Goal: Task Accomplishment & Management: Manage account settings

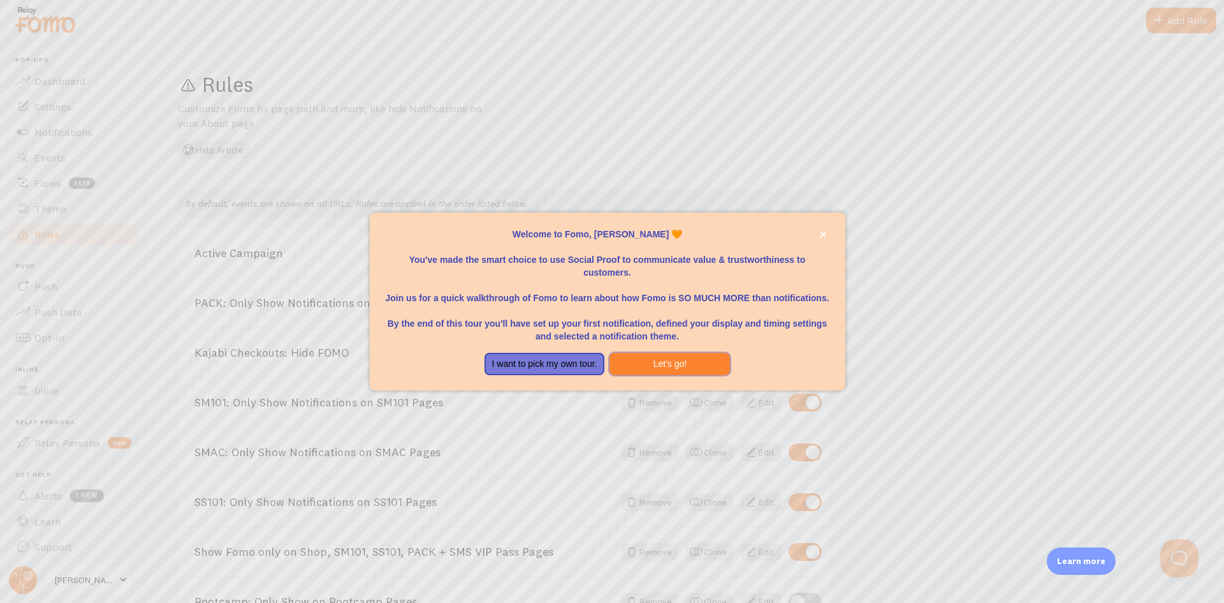
drag, startPoint x: 666, startPoint y: 366, endPoint x: 724, endPoint y: 174, distance: 200.5
click at [719, 176] on div "Welcome to Fomo, [PERSON_NAME] 🧡 You've made the smart choice to use Social Pro…" at bounding box center [612, 301] width 1224 height 603
click at [823, 234] on icon "close," at bounding box center [823, 234] width 6 height 6
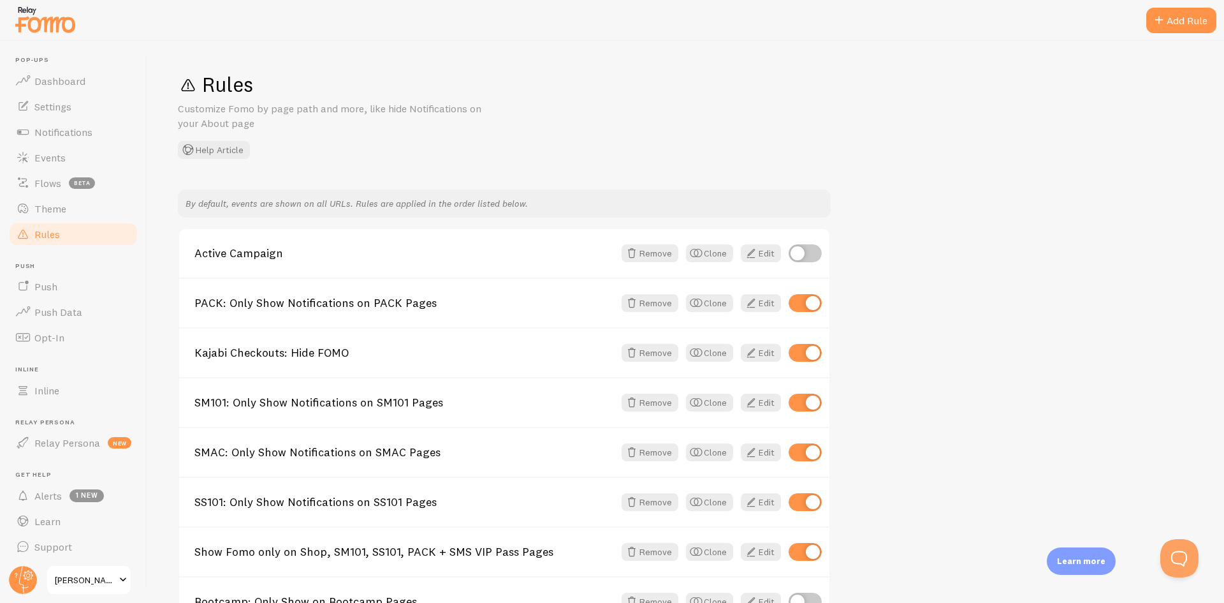
click at [40, 233] on span "Rules" at bounding box center [47, 234] width 26 height 13
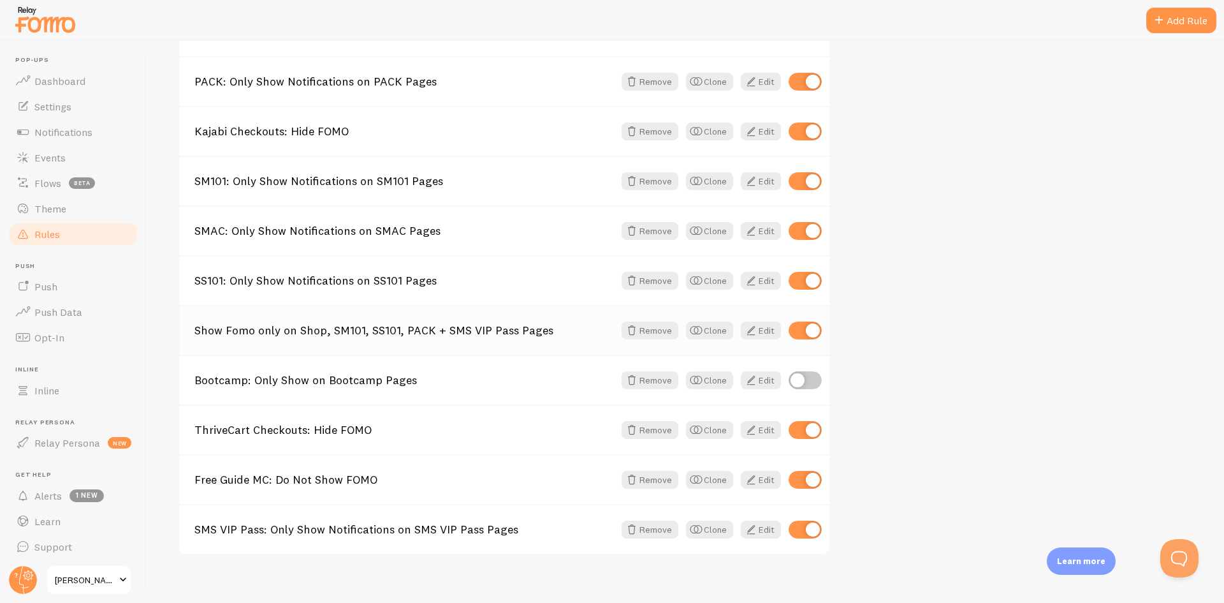
scroll to position [235, 0]
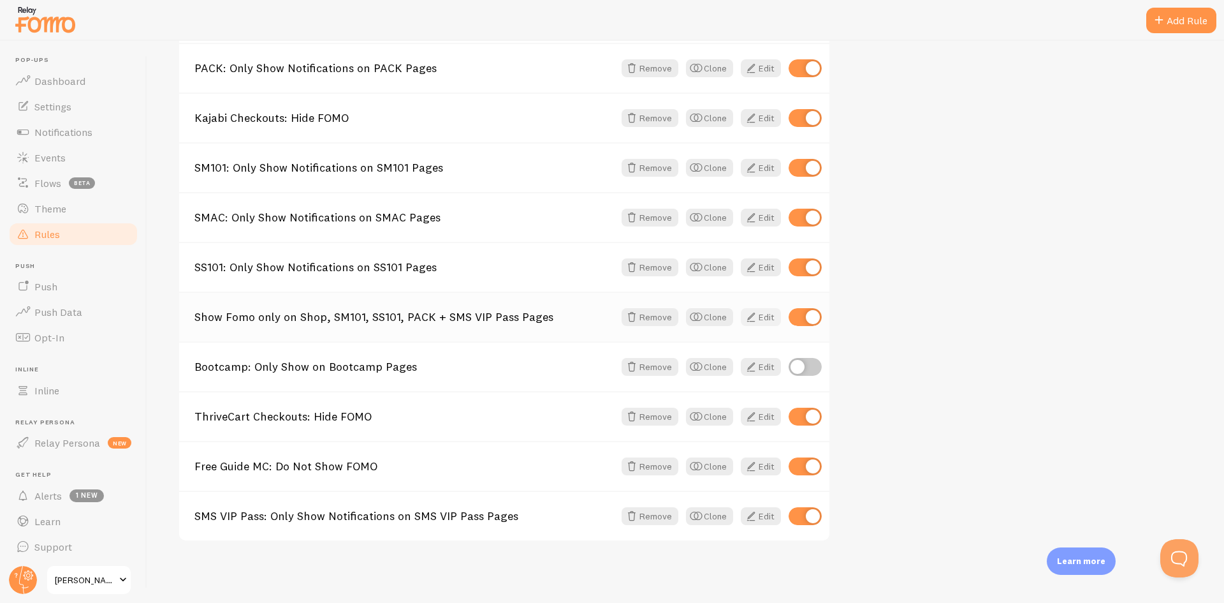
click at [777, 313] on link "Edit" at bounding box center [761, 317] width 40 height 18
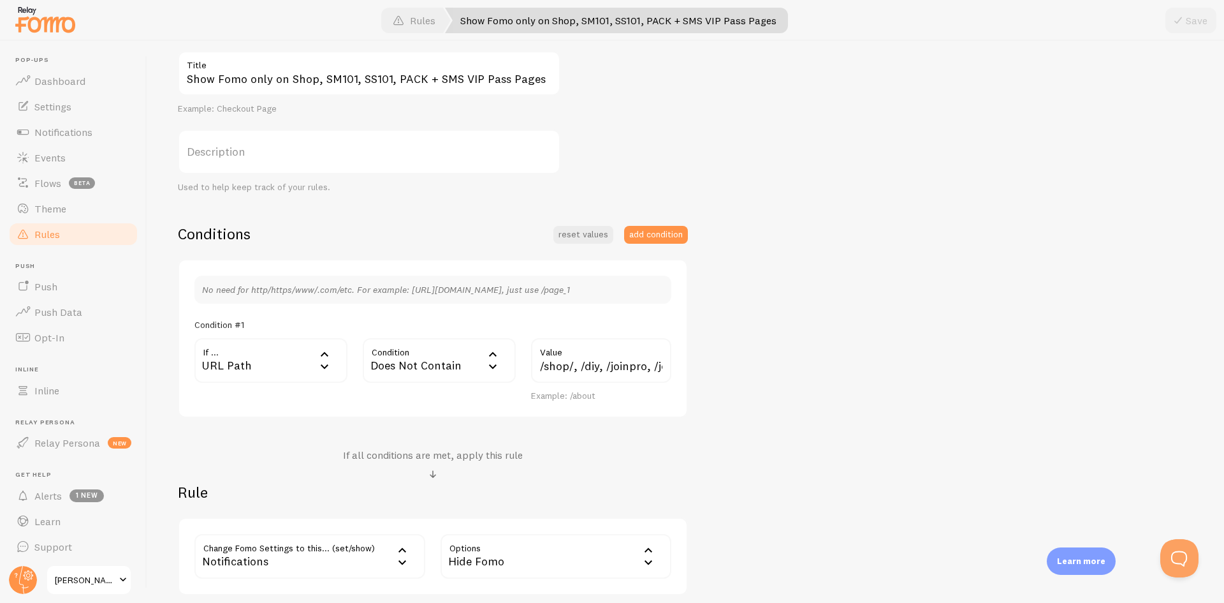
scroll to position [191, 0]
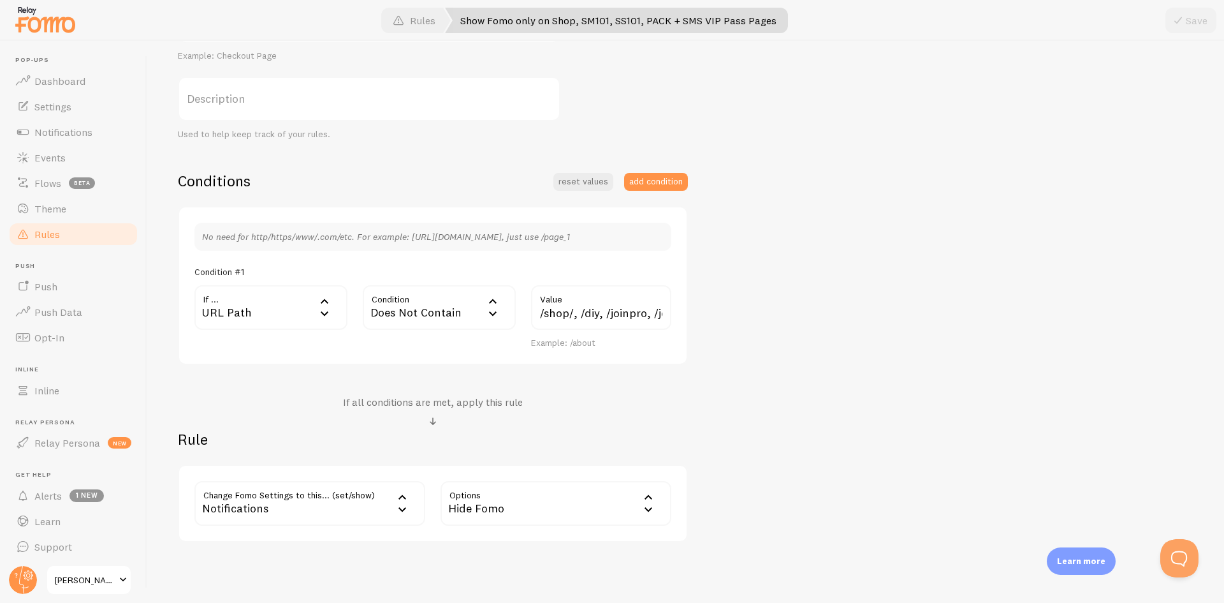
click at [644, 305] on label "Value" at bounding box center [601, 296] width 140 height 22
click at [644, 305] on input "/shop/, /diy, /joinpro, /join-pro, /sm101-offer, /sm101-pro, /ty-diy-1, /ty-diy…" at bounding box center [601, 307] width 140 height 45
type input "/shop/, /diy, /joinpro, /join-pro, /sm101-offer, /sm101-pro, /ty-diy-1, /ty-diy…"
click at [1192, 16] on button "Save" at bounding box center [1191, 21] width 51 height 26
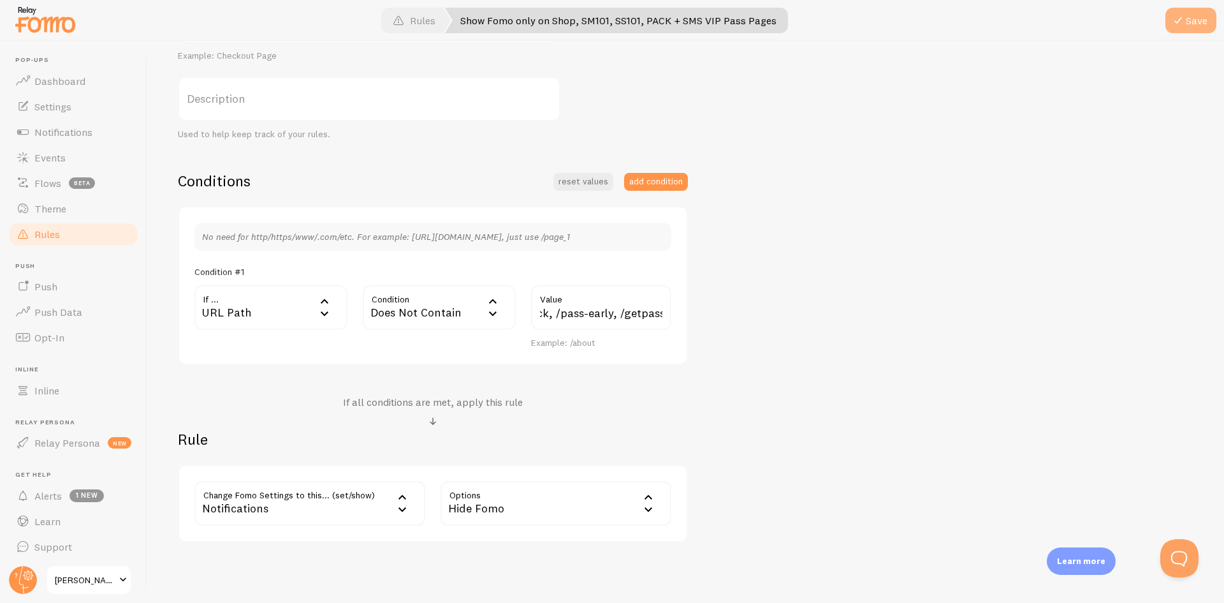
scroll to position [0, 0]
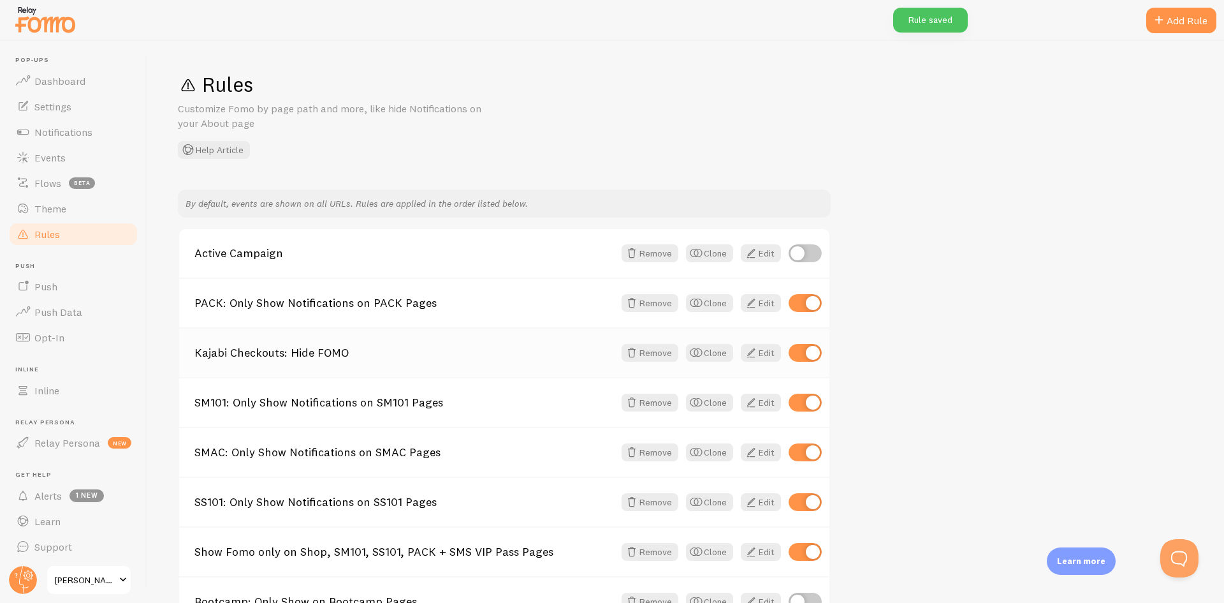
scroll to position [235, 0]
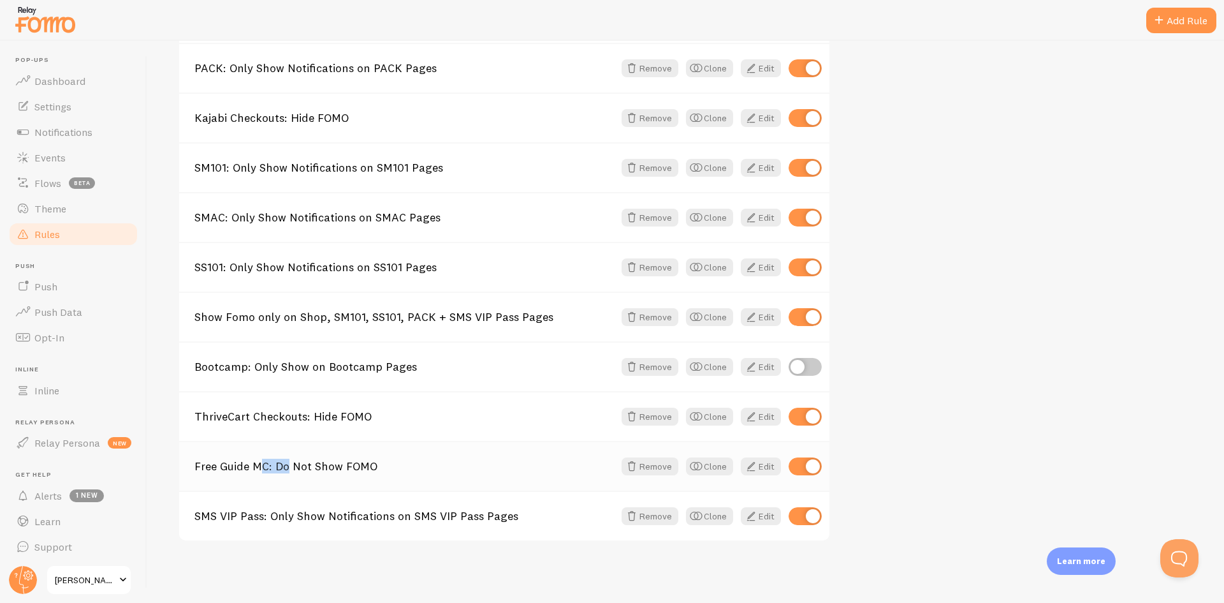
click at [805, 468] on input "checkbox" at bounding box center [805, 466] width 33 height 18
checkbox input "false"
